Goal: Navigation & Orientation: Find specific page/section

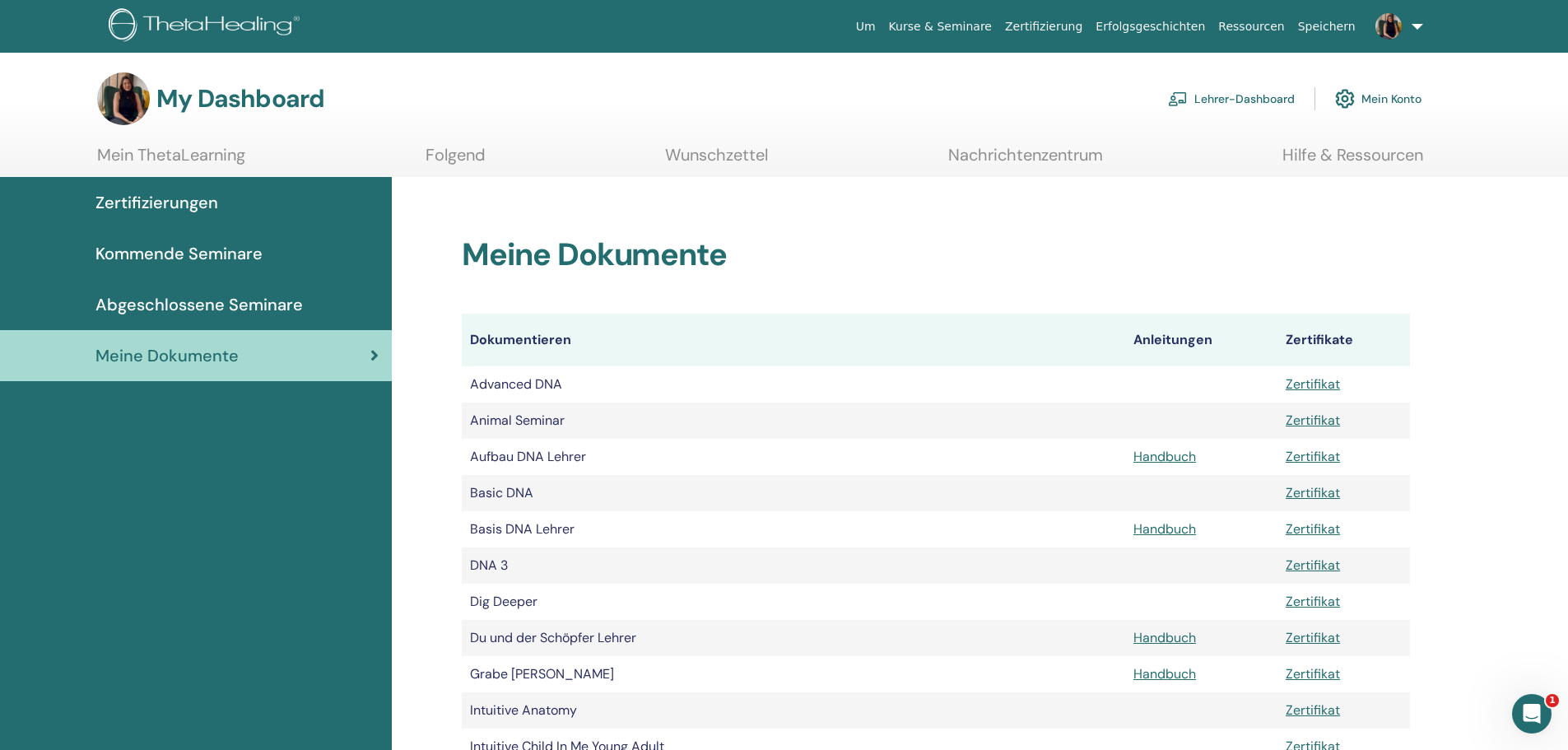
click at [210, 256] on span "Kommende Seminare" at bounding box center [179, 253] width 167 height 25
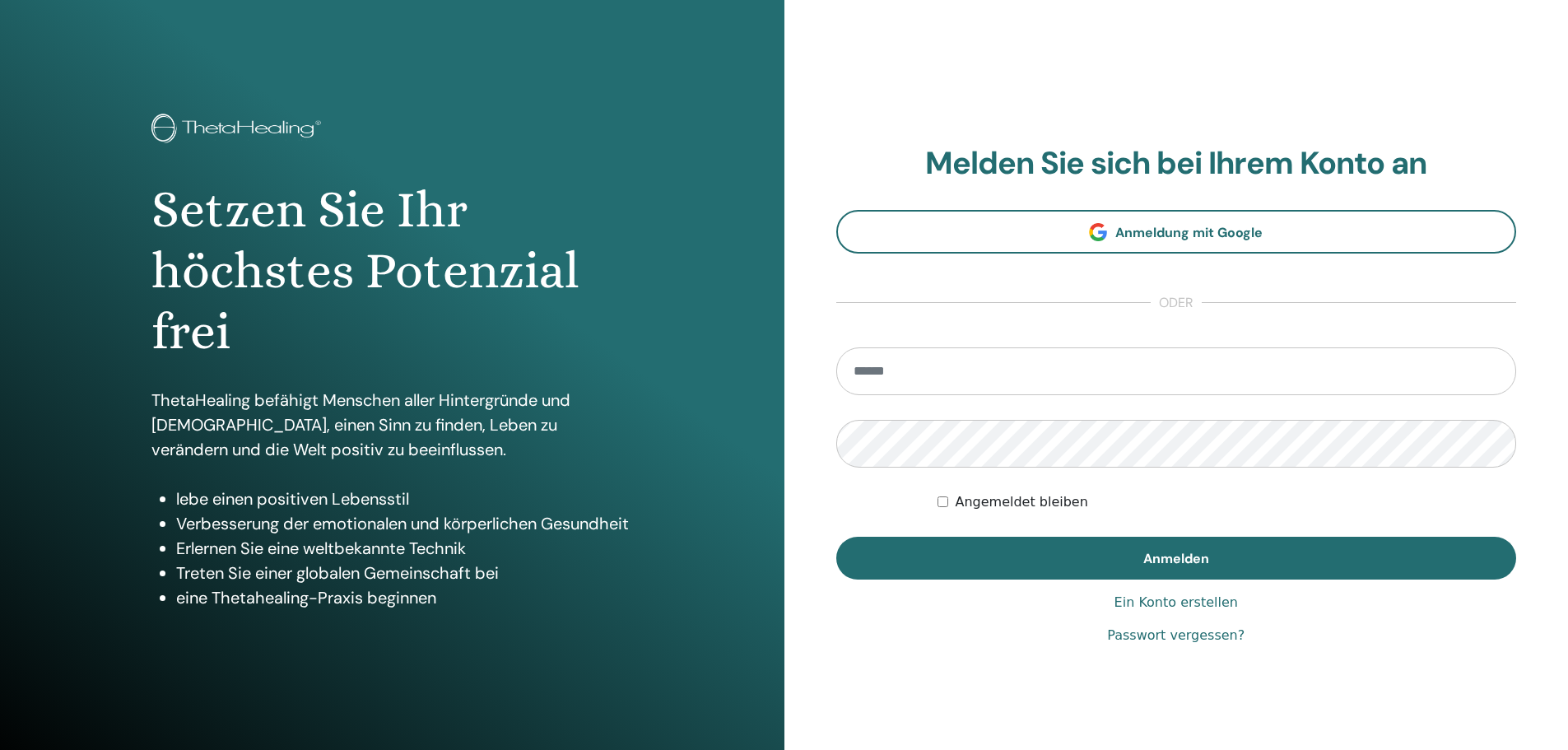
click at [986, 360] on input "email" at bounding box center [1176, 372] width 681 height 48
type input "**********"
click at [836, 537] on button "Anmelden" at bounding box center [1176, 559] width 681 height 43
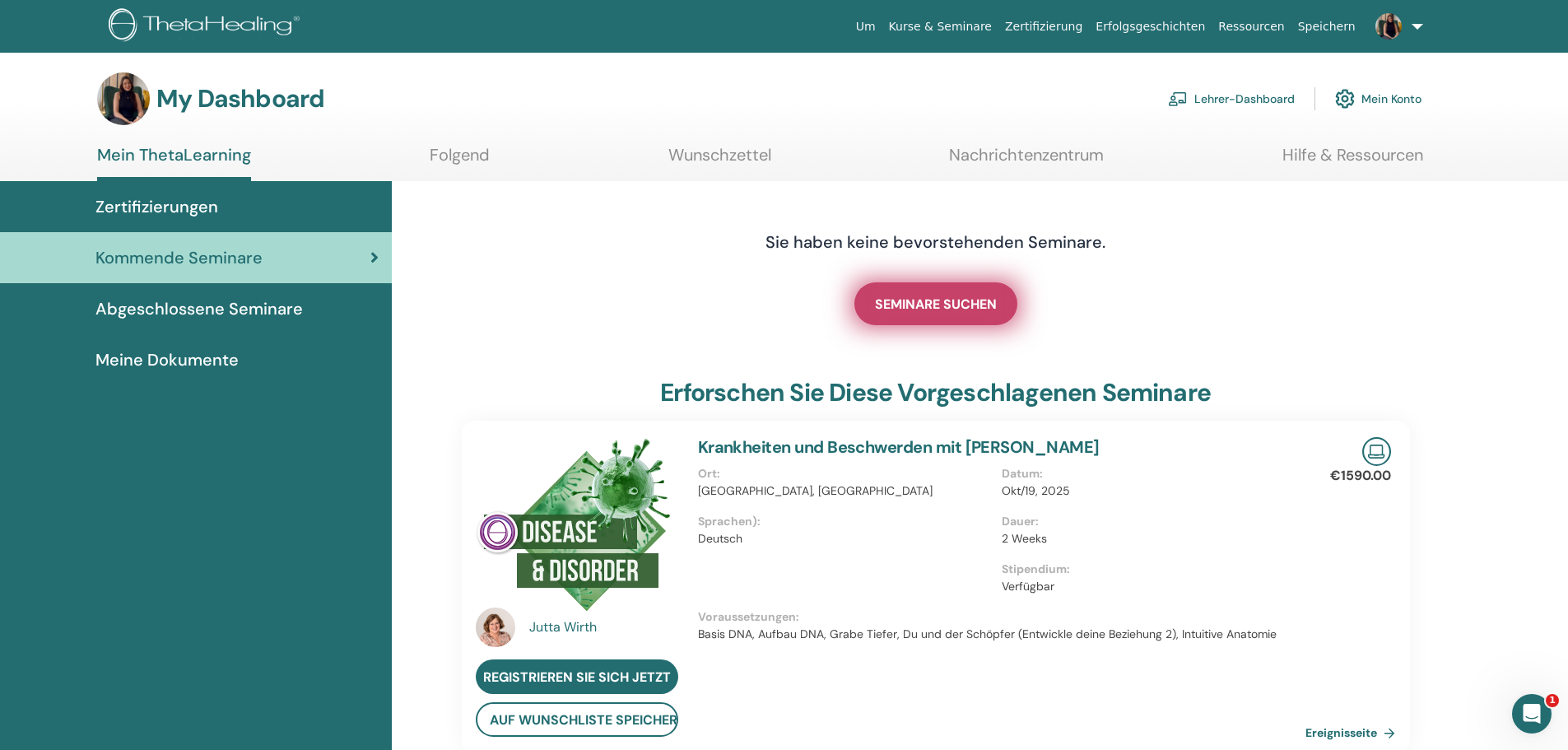
click at [988, 306] on span "SEMINARE SUCHEN" at bounding box center [936, 304] width 122 height 17
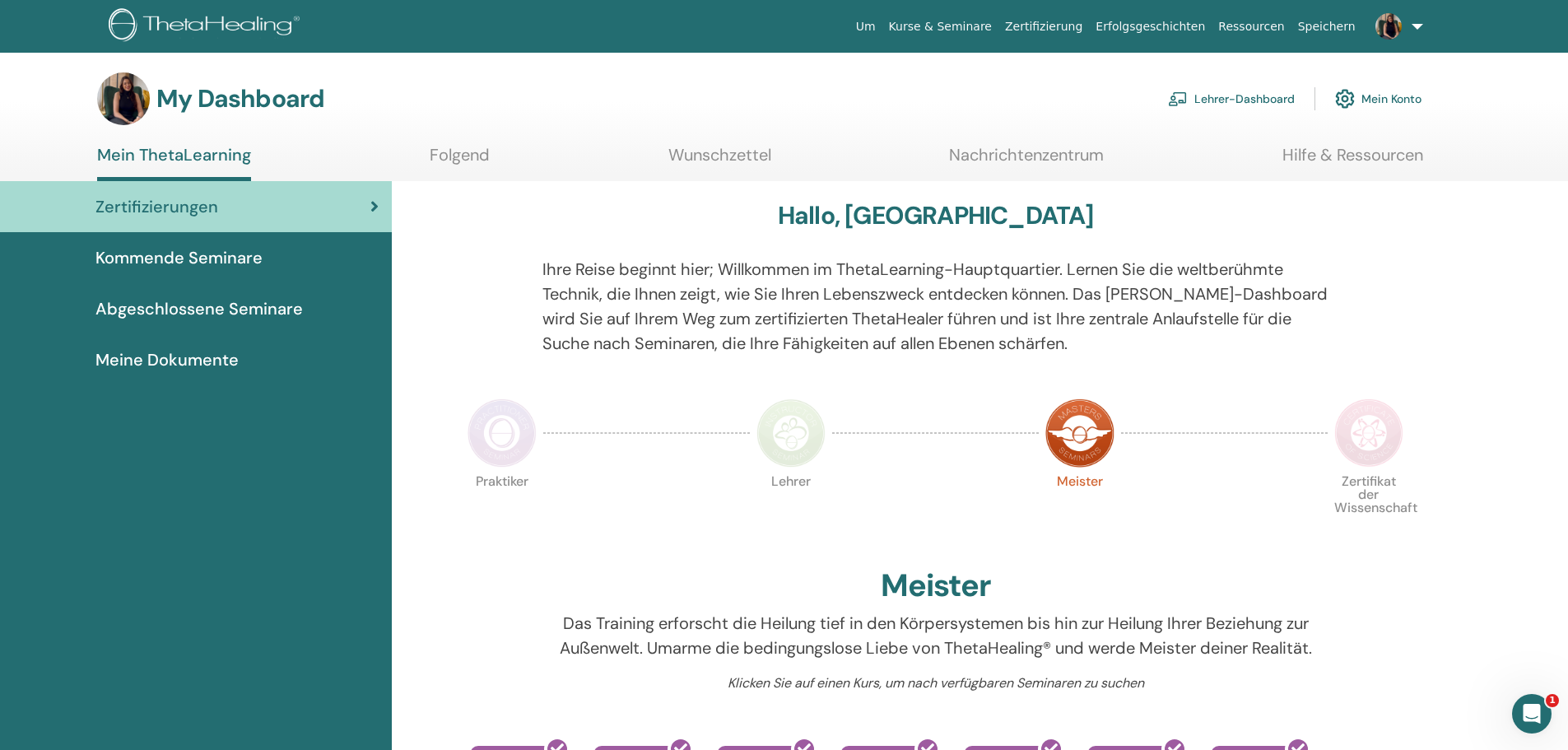
click at [195, 309] on span "Abgeschlossene Seminare" at bounding box center [199, 308] width 208 height 25
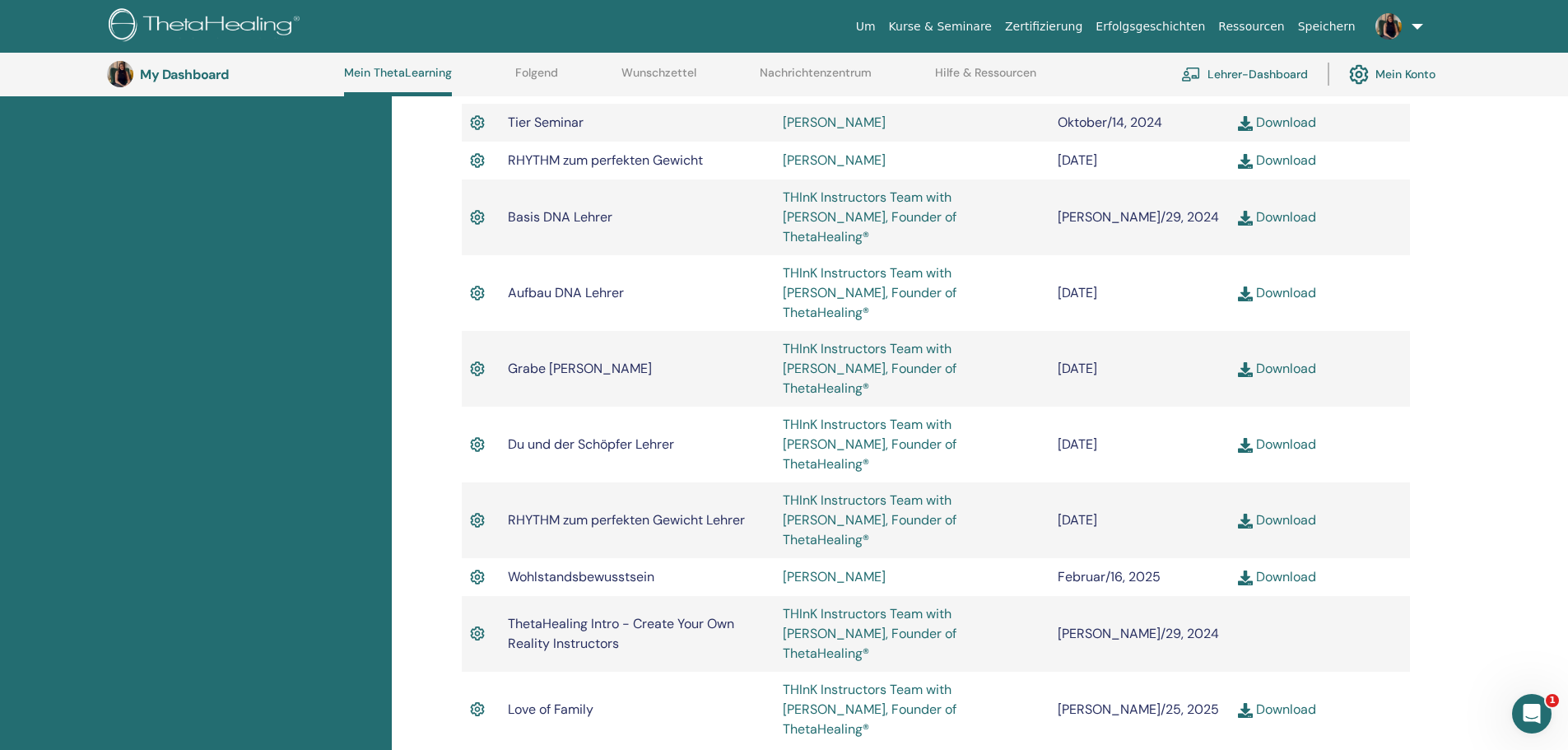
scroll to position [1197, 0]
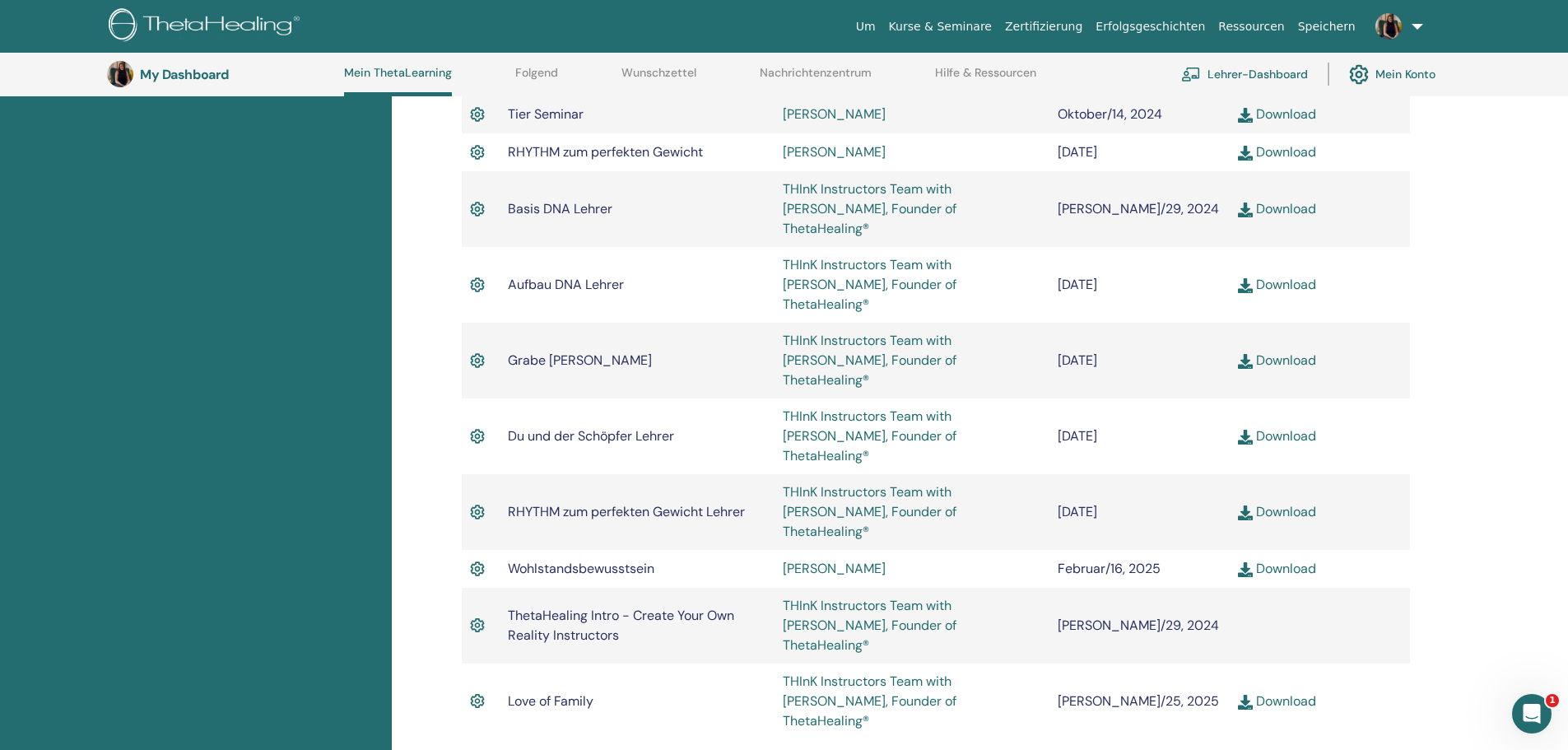
click at [1280, 503] on link "Download" at bounding box center [1278, 512] width 79 height 17
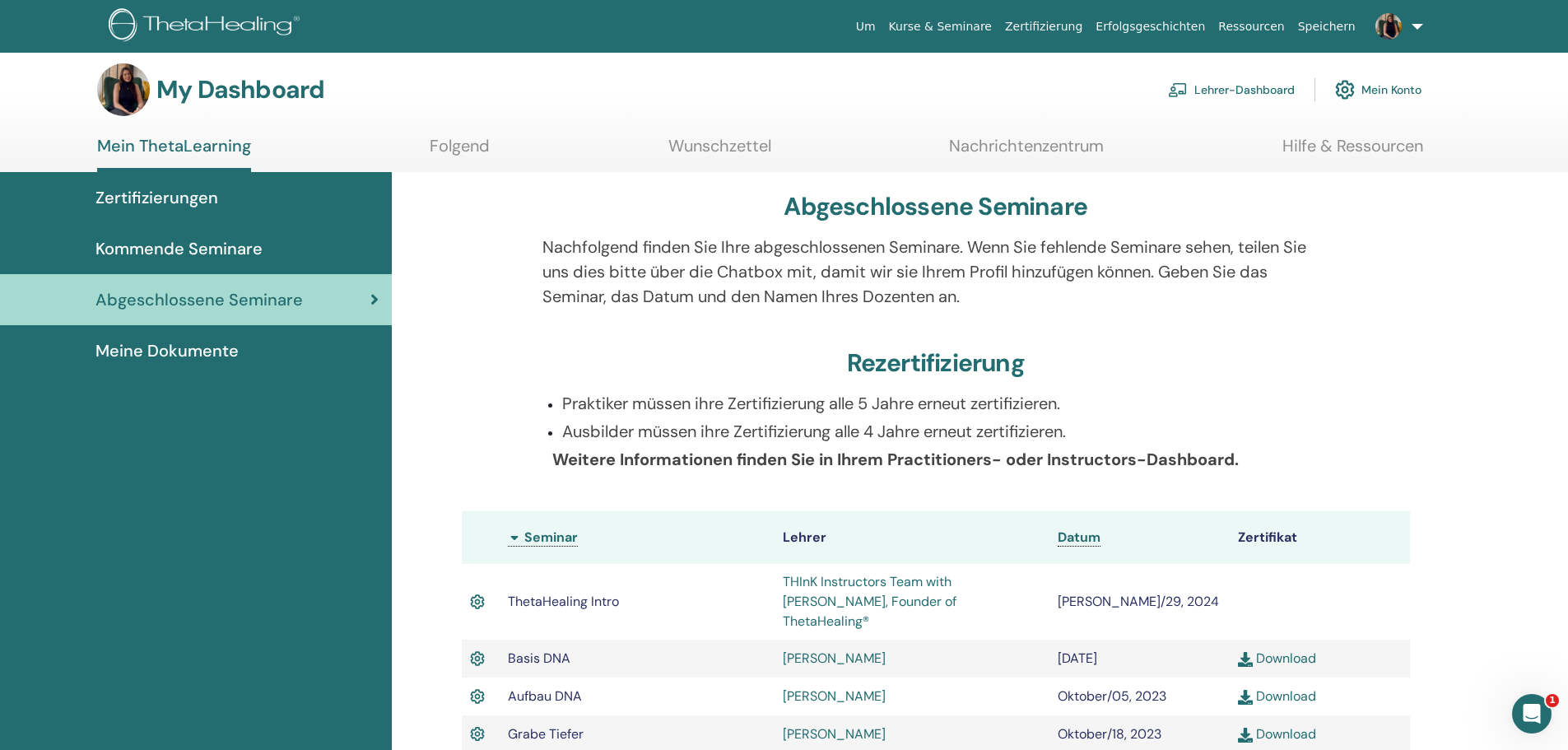
scroll to position [0, 0]
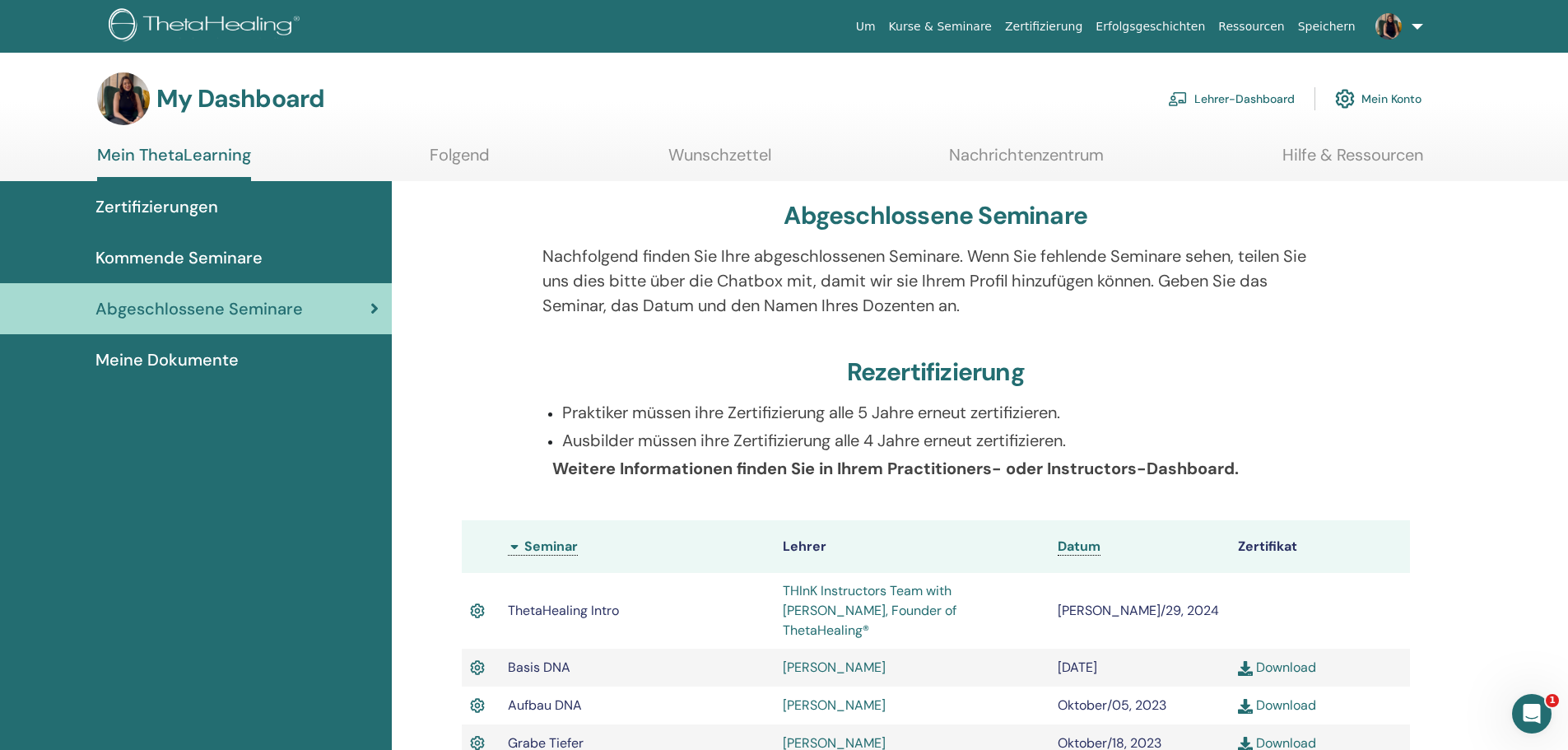
click at [190, 362] on span "Meine Dokumente" at bounding box center [167, 360] width 143 height 25
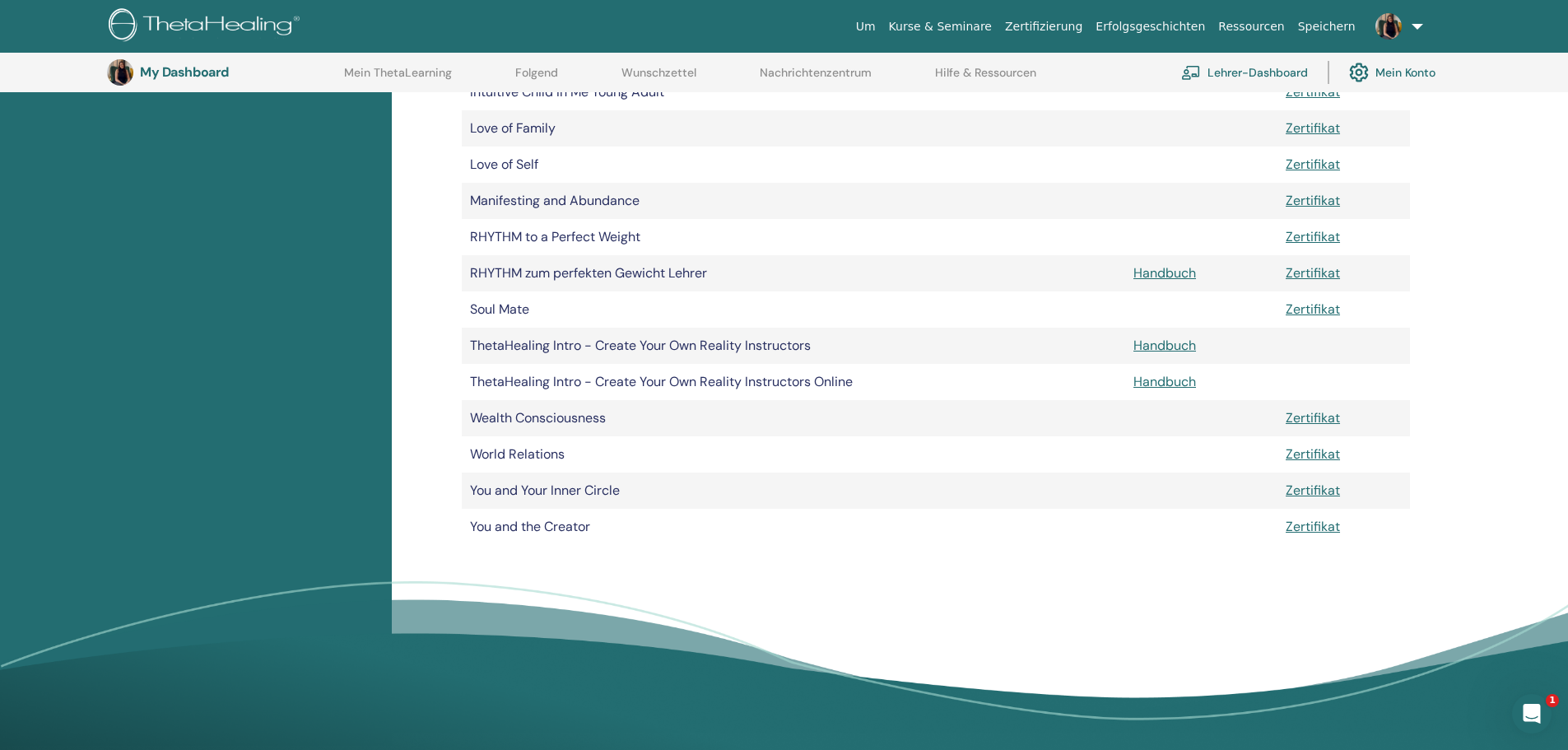
scroll to position [699, 0]
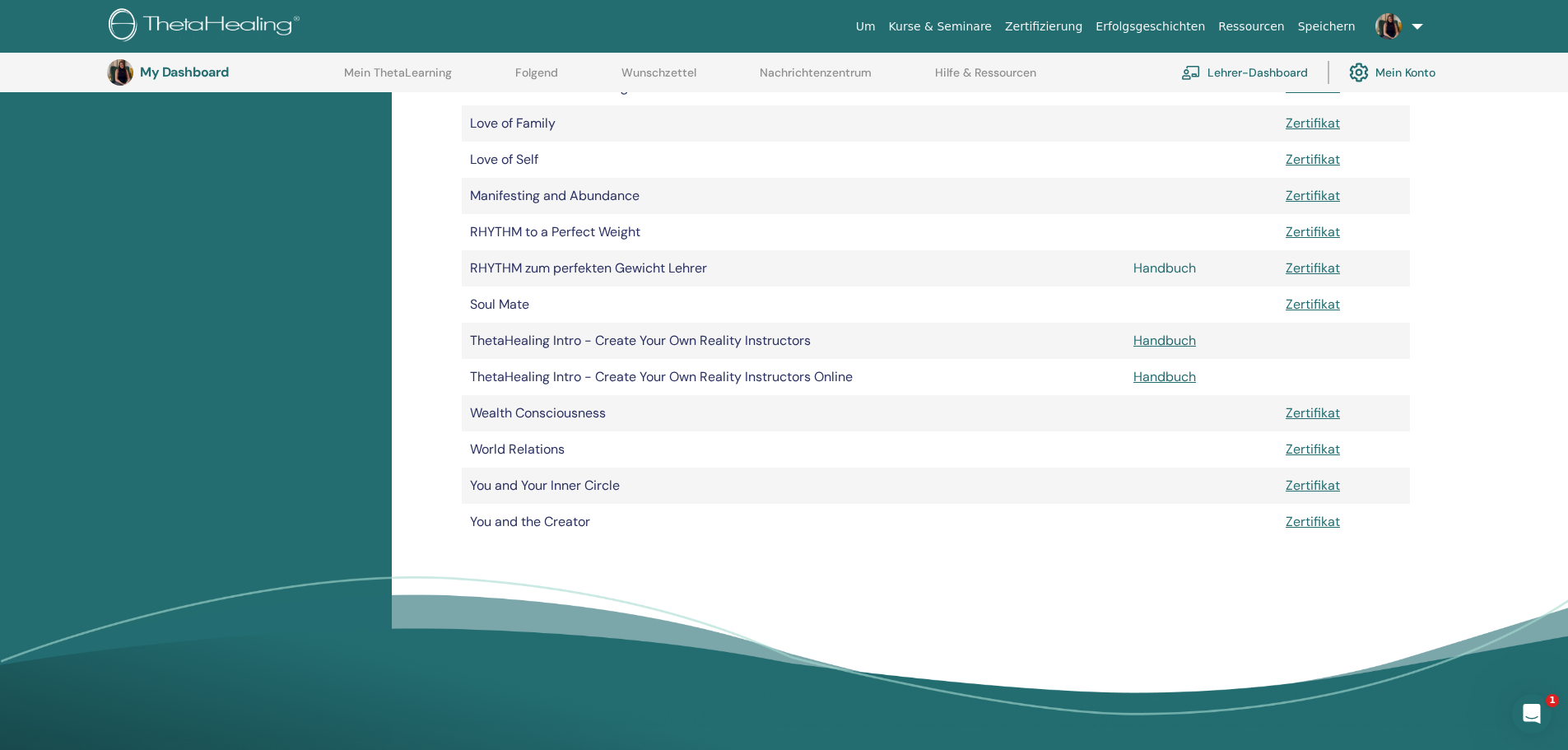
click at [1182, 272] on link "Handbuch" at bounding box center [1164, 268] width 62 height 17
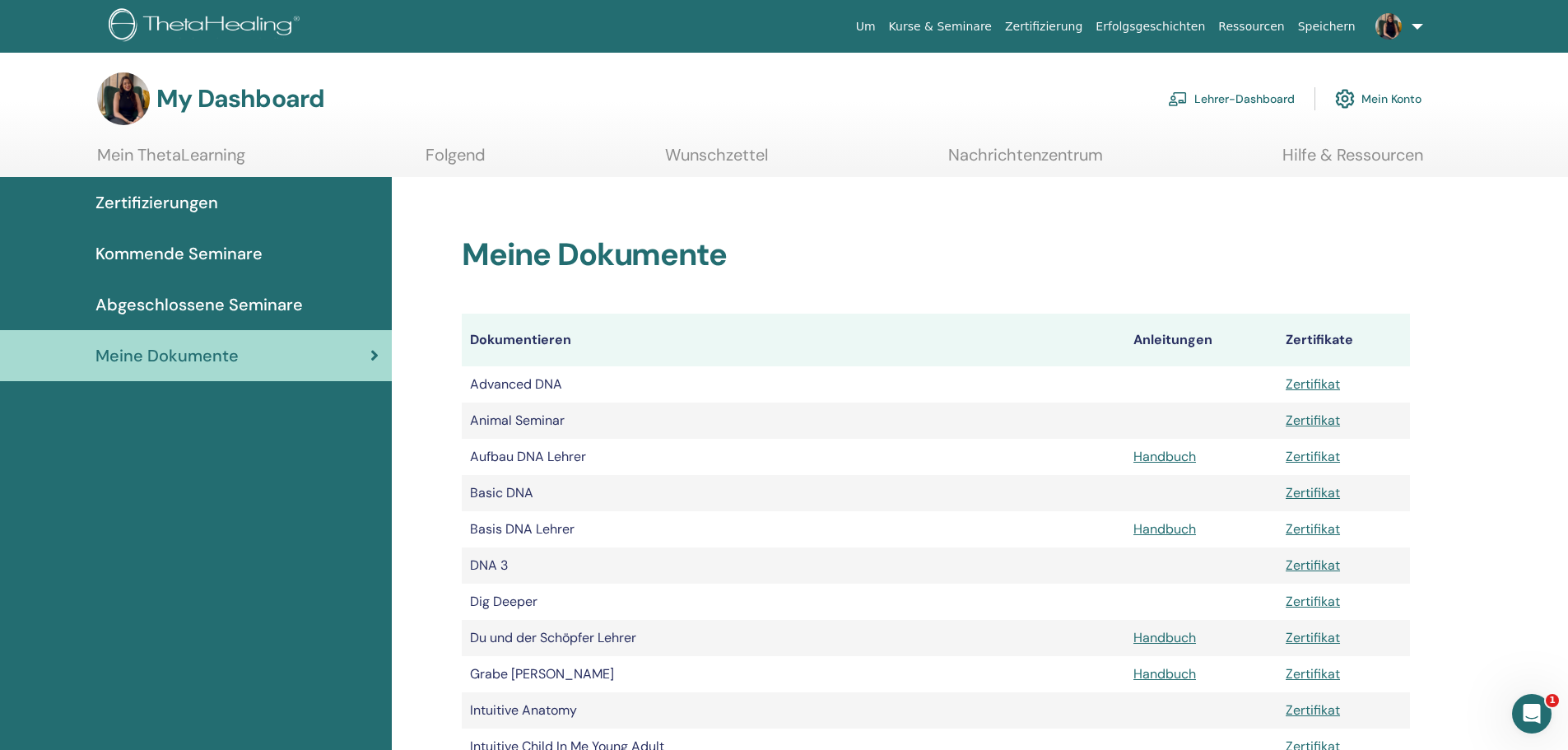
click at [1201, 90] on link "Lehrer-Dashboard" at bounding box center [1232, 98] width 126 height 36
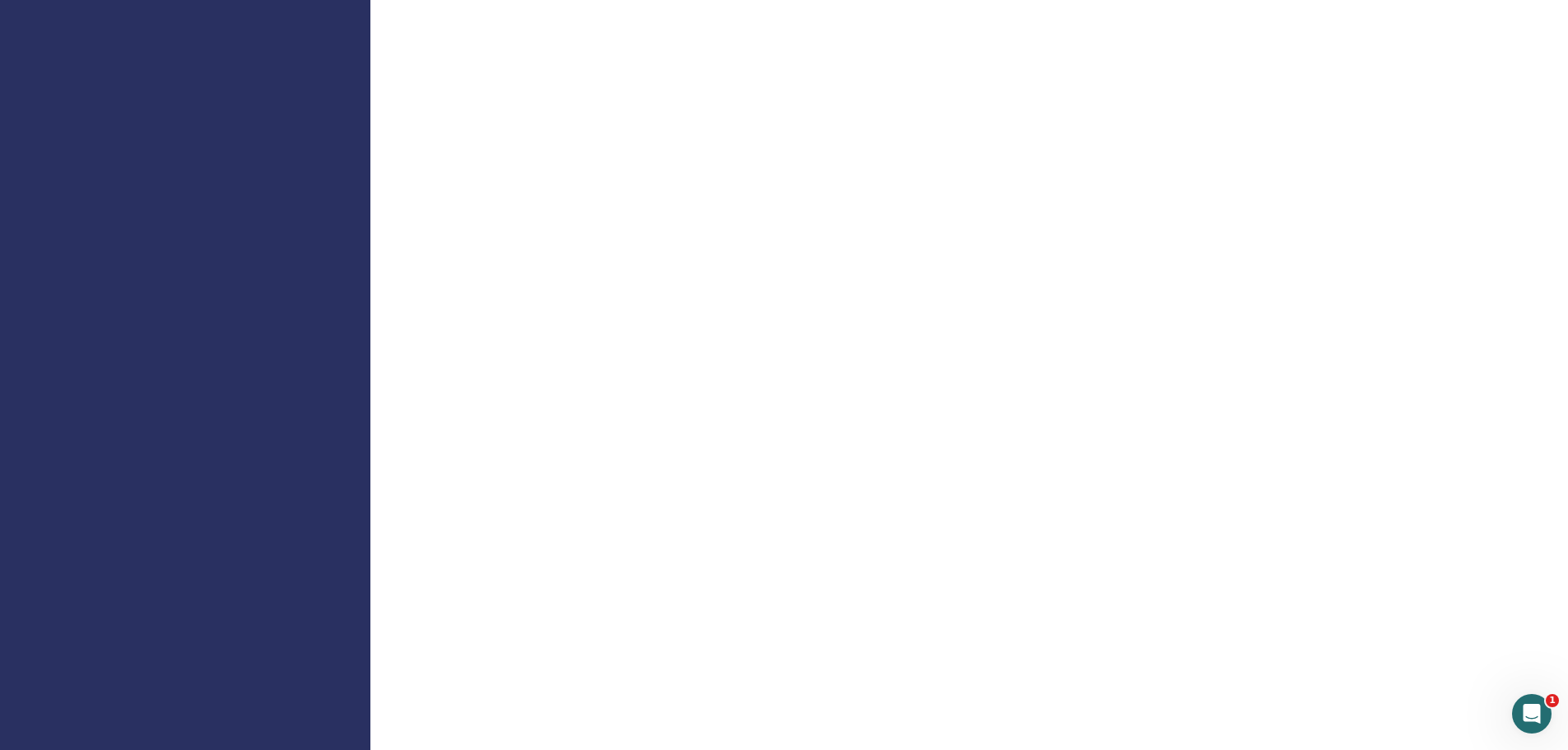
scroll to position [1235, 0]
